Goal: Check status: Check status

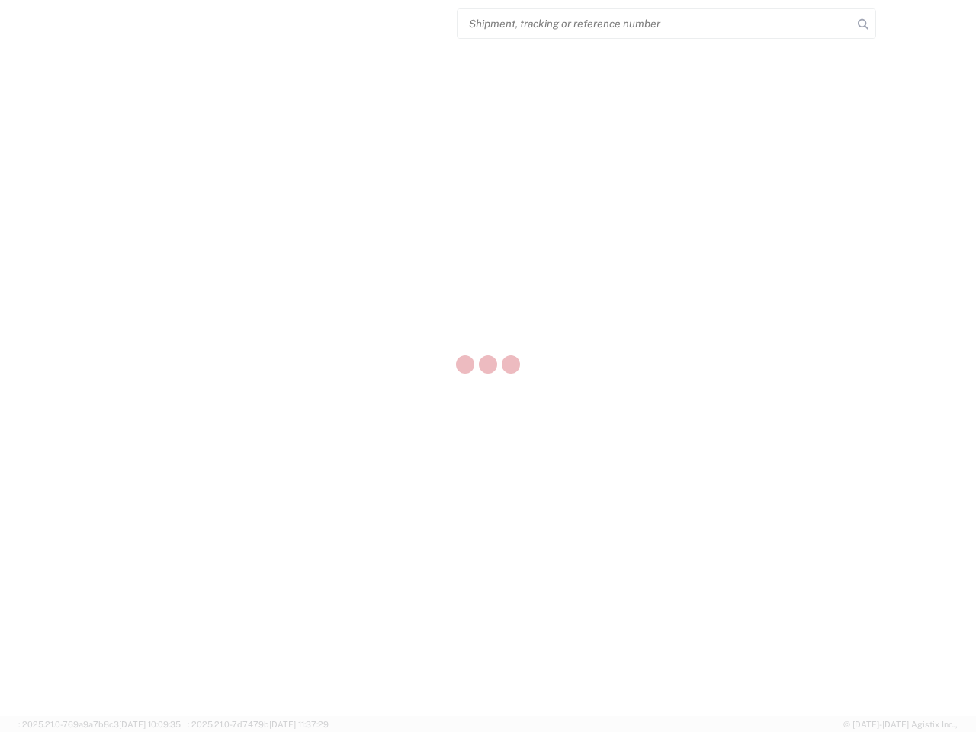
select select "US"
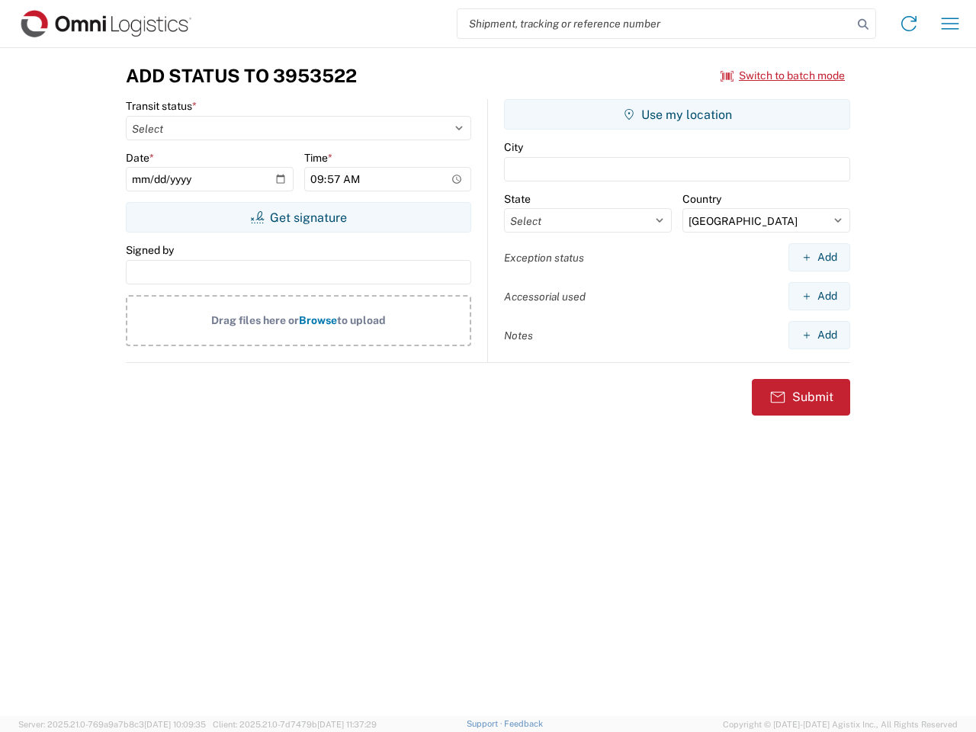
click at [655, 24] on input "search" at bounding box center [655, 23] width 395 height 29
click at [863, 24] on icon at bounding box center [863, 24] width 21 height 21
click at [909, 24] on icon at bounding box center [909, 23] width 24 height 24
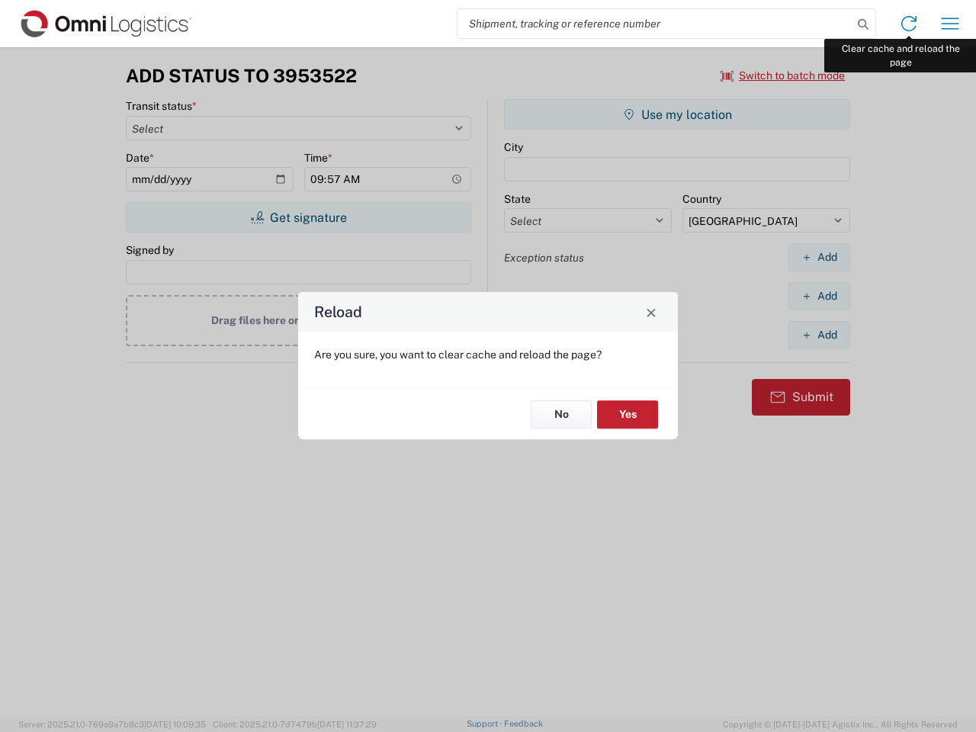
click at [950, 24] on div "Reload Are you sure, you want to clear cache and reload the page? No Yes" at bounding box center [488, 366] width 976 height 732
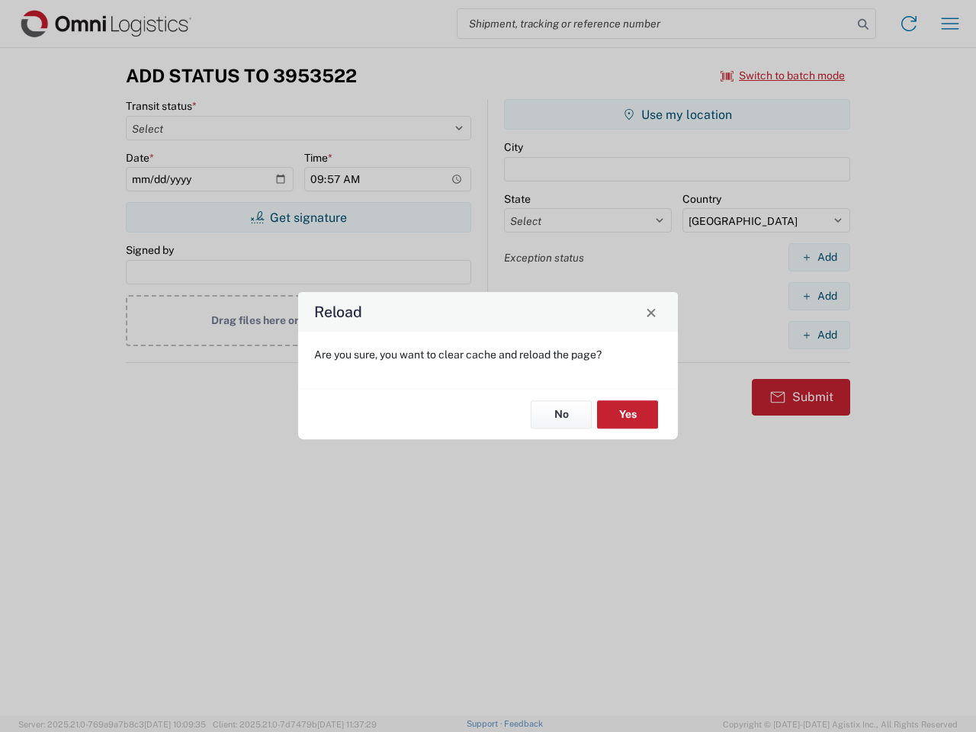
click at [783, 76] on div "Reload Are you sure, you want to clear cache and reload the page? No Yes" at bounding box center [488, 366] width 976 height 732
click at [298, 217] on div "Reload Are you sure, you want to clear cache and reload the page? No Yes" at bounding box center [488, 366] width 976 height 732
click at [677, 114] on div "Reload Are you sure, you want to clear cache and reload the page? No Yes" at bounding box center [488, 366] width 976 height 732
click at [819, 257] on div "Reload Are you sure, you want to clear cache and reload the page? No Yes" at bounding box center [488, 366] width 976 height 732
click at [819, 296] on div "Reload Are you sure, you want to clear cache and reload the page? No Yes" at bounding box center [488, 366] width 976 height 732
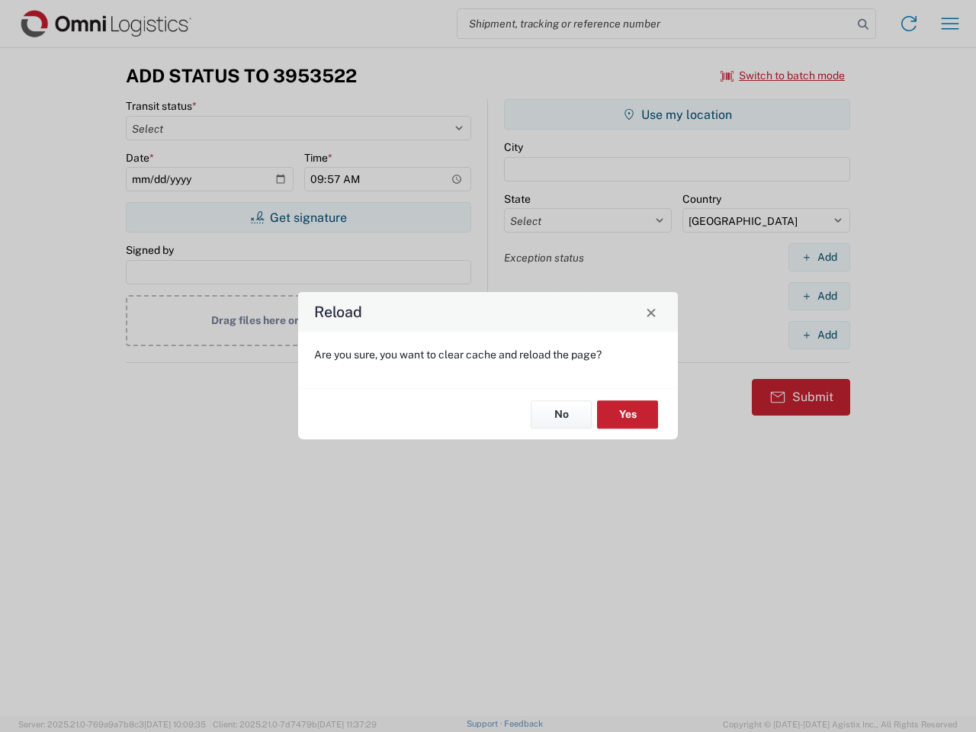
click at [819, 335] on div "Reload Are you sure, you want to clear cache and reload the page? No Yes" at bounding box center [488, 366] width 976 height 732
